Goal: Task Accomplishment & Management: Manage account settings

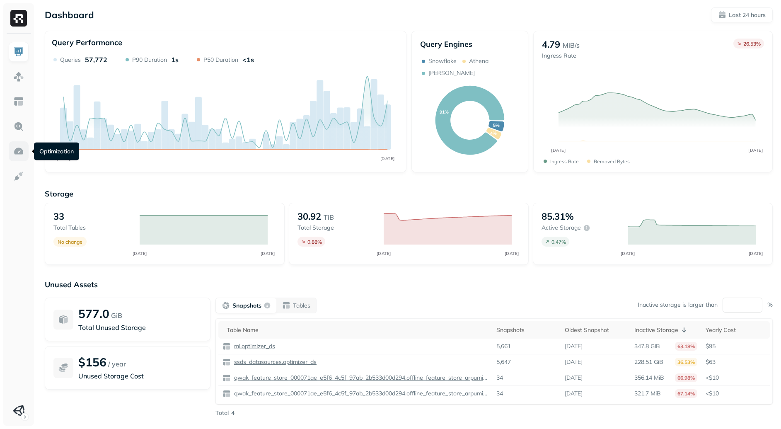
click at [21, 154] on img at bounding box center [18, 151] width 11 height 11
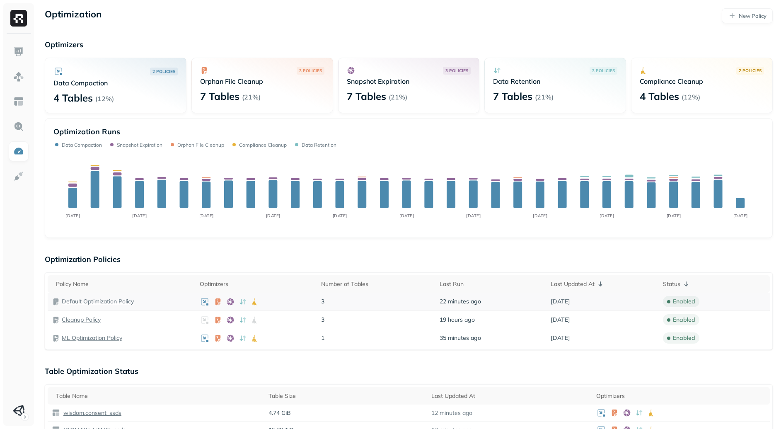
scroll to position [39, 0]
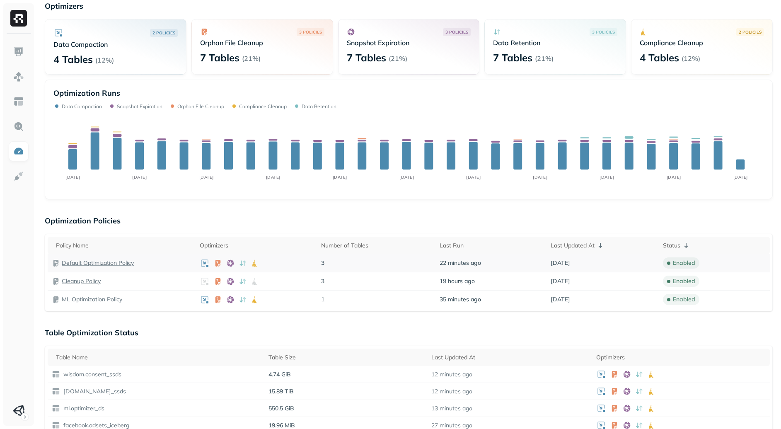
click at [79, 262] on p "Default Optimization Policy" at bounding box center [98, 263] width 72 height 8
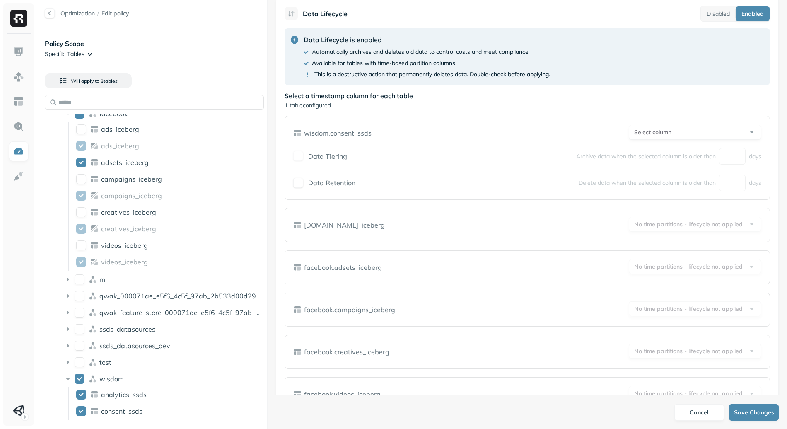
scroll to position [230, 0]
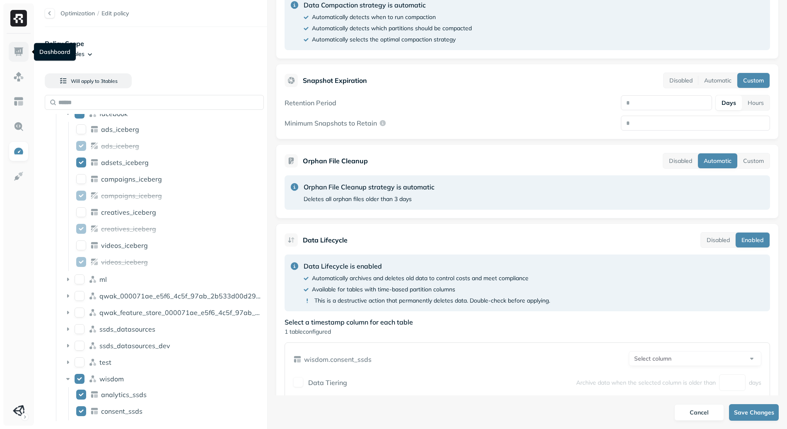
click at [16, 53] on img at bounding box center [18, 51] width 11 height 11
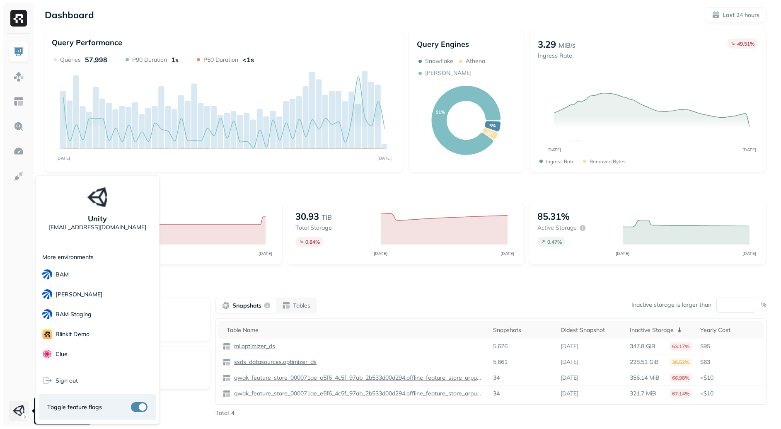
click at [23, 414] on html "Dashboard Last 24 hours Query Performance OCT 14 OCT 15 Queries 57,998 P90 Dura…" at bounding box center [390, 230] width 781 height 461
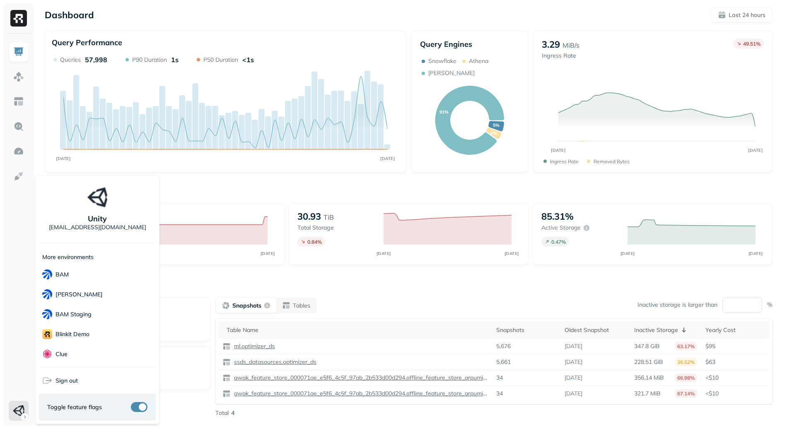
click at [143, 409] on button "button" at bounding box center [139, 407] width 17 height 10
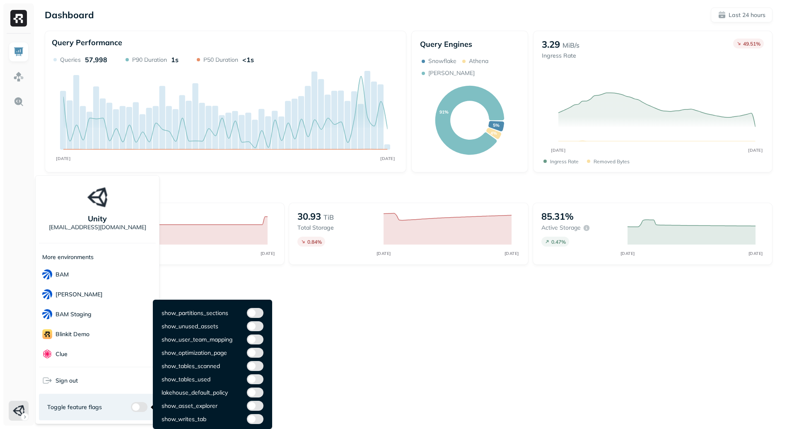
click at [132, 406] on button "button" at bounding box center [139, 407] width 17 height 10
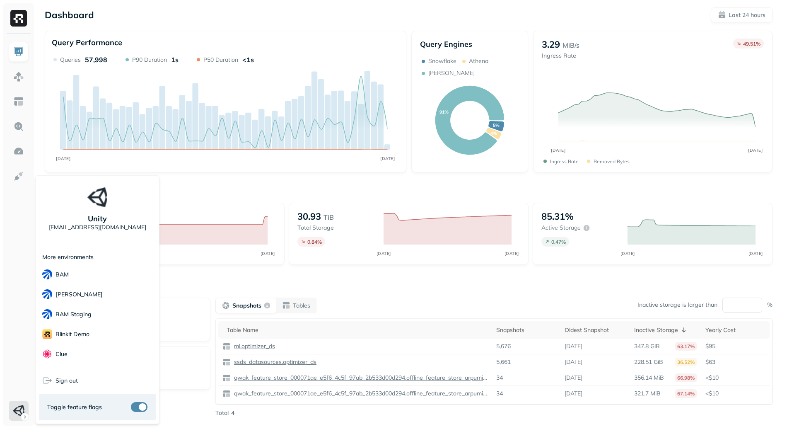
click at [140, 404] on button "button" at bounding box center [139, 407] width 17 height 10
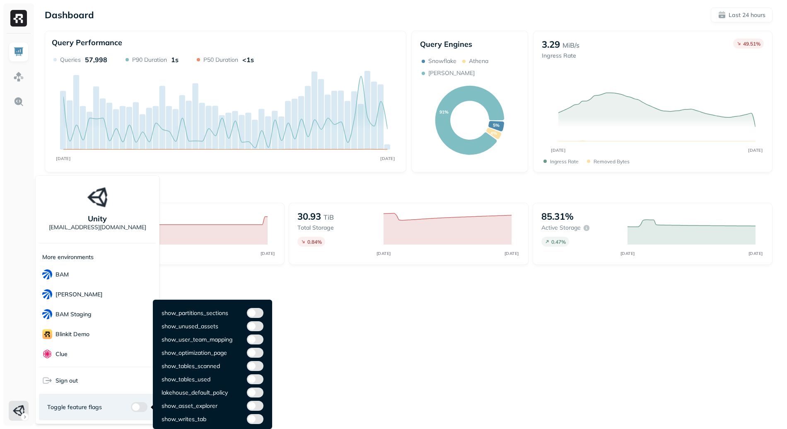
click at [134, 403] on button "button" at bounding box center [139, 407] width 17 height 10
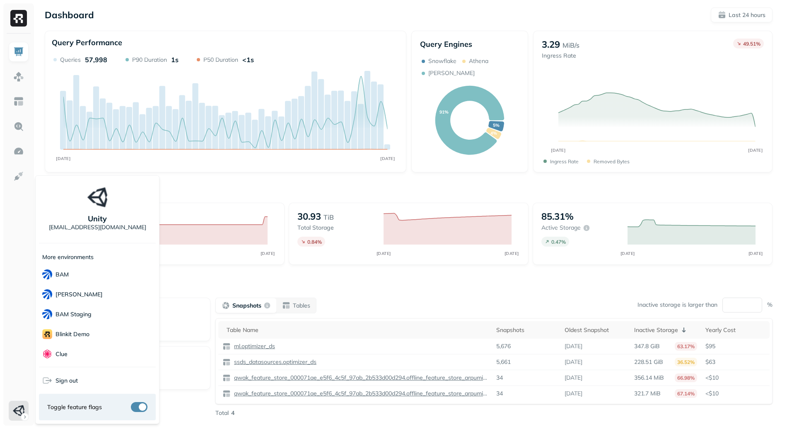
click at [15, 151] on html "Dashboard Last 24 hours Query Performance OCT 14 OCT 15 Queries 57,998 P90 Dura…" at bounding box center [393, 230] width 787 height 461
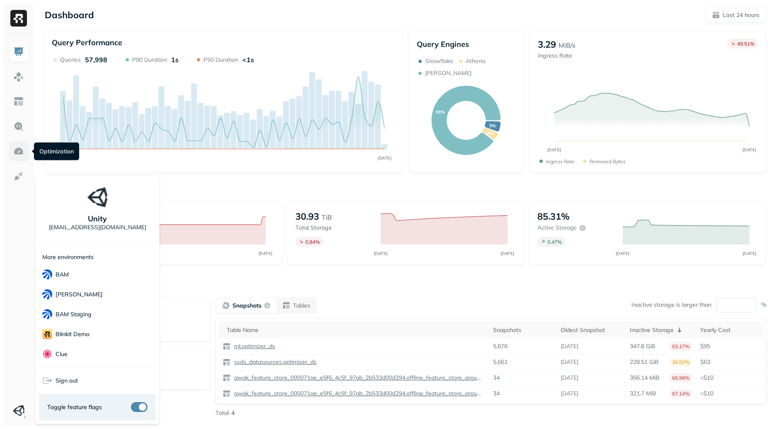
click at [20, 149] on img at bounding box center [18, 151] width 11 height 11
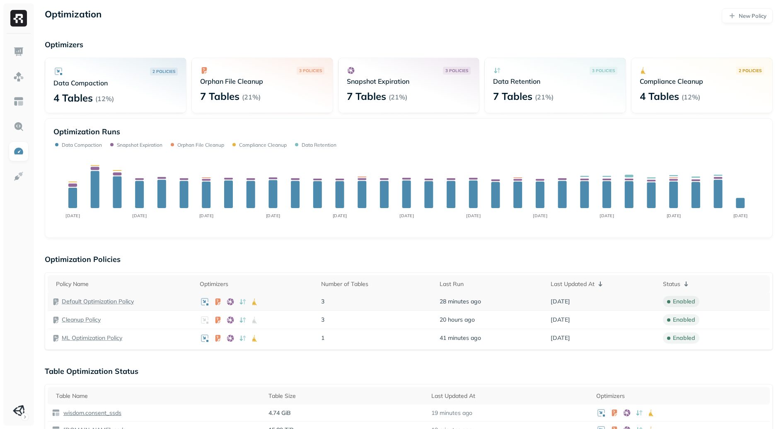
click at [92, 300] on p "Default Optimization Policy" at bounding box center [98, 301] width 72 height 8
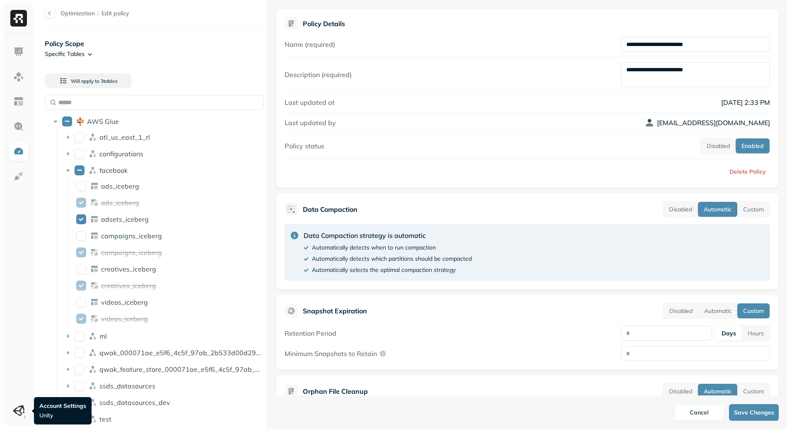
click at [20, 420] on div at bounding box center [18, 230] width 31 height 392
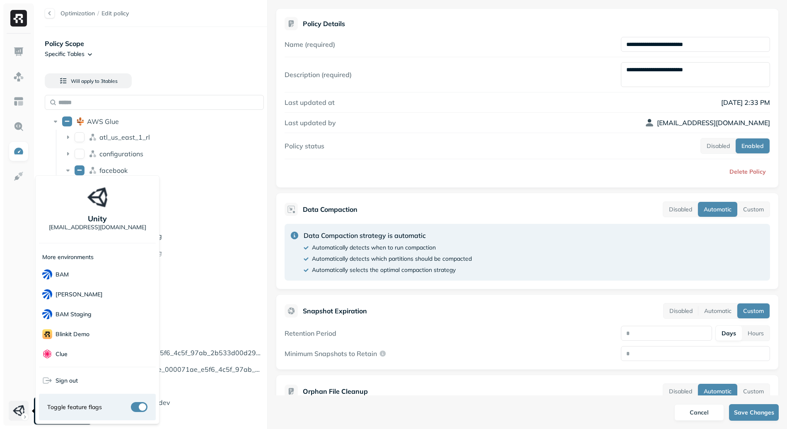
click at [10, 411] on html "**********" at bounding box center [393, 214] width 787 height 429
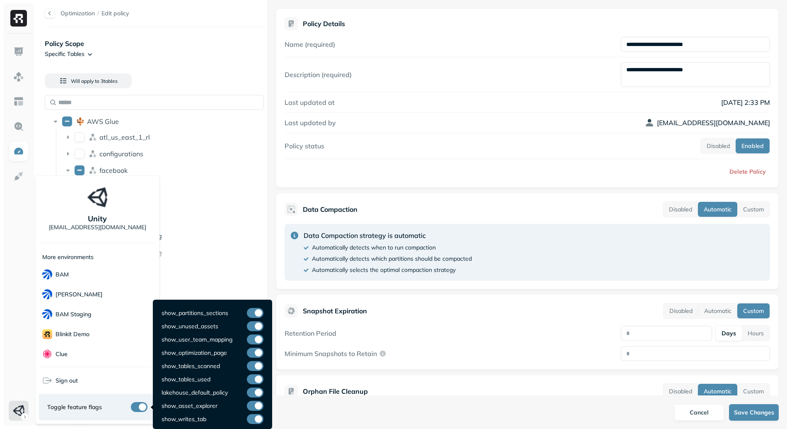
click at [143, 407] on button "button" at bounding box center [139, 407] width 17 height 10
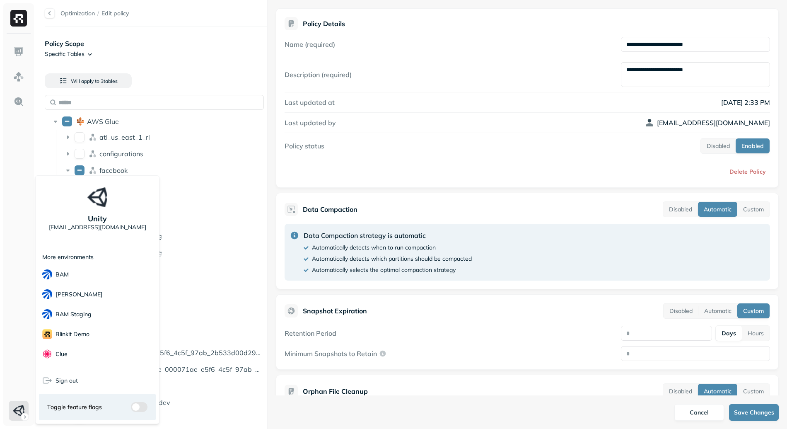
click at [424, 335] on html "**********" at bounding box center [393, 214] width 787 height 429
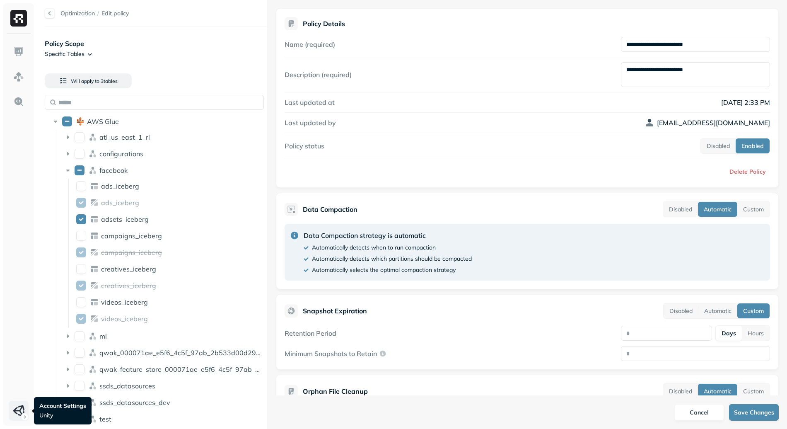
click at [18, 409] on html "**********" at bounding box center [393, 214] width 787 height 429
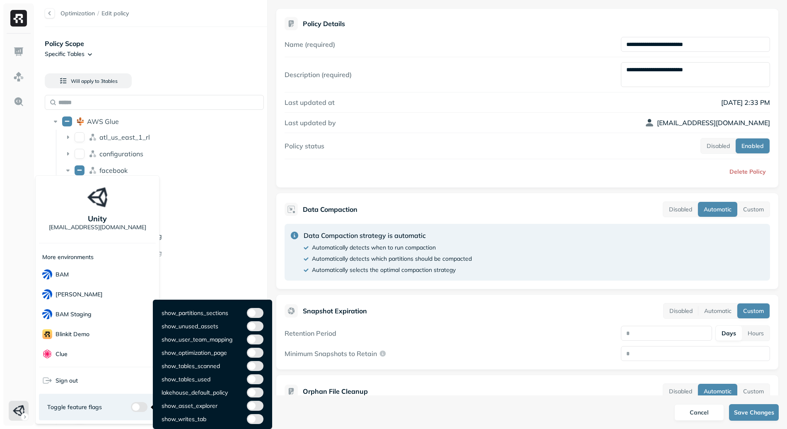
drag, startPoint x: 137, startPoint y: 407, endPoint x: 133, endPoint y: 404, distance: 5.1
click at [137, 406] on button "button" at bounding box center [139, 407] width 17 height 10
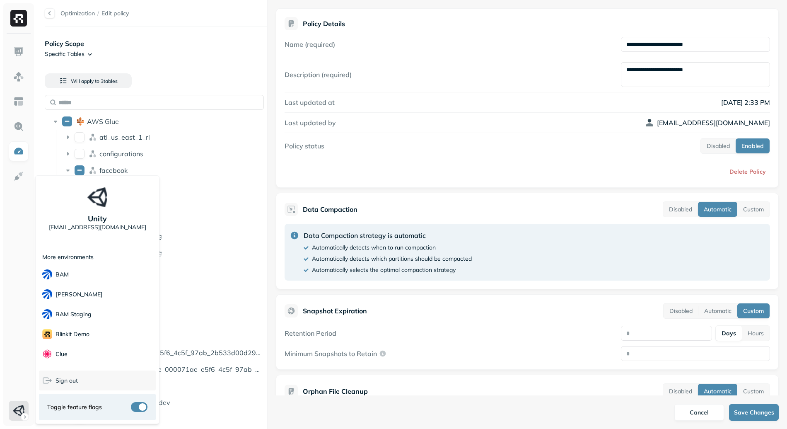
click at [84, 378] on div "Sign out" at bounding box center [97, 380] width 117 height 20
